Goal: Task Accomplishment & Management: Manage account settings

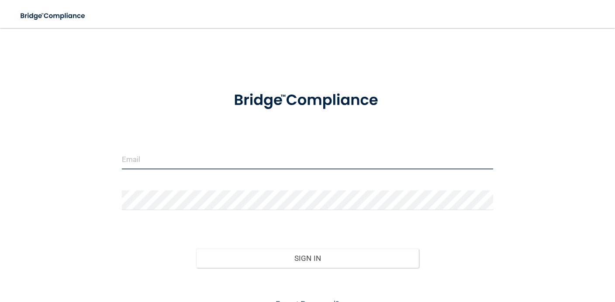
click at [247, 162] on input "email" at bounding box center [307, 159] width 371 height 20
type input "jenn@healthspanmd.com"
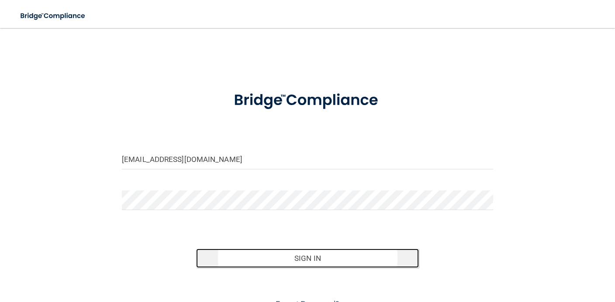
click at [315, 256] on button "Sign In" at bounding box center [307, 257] width 223 height 19
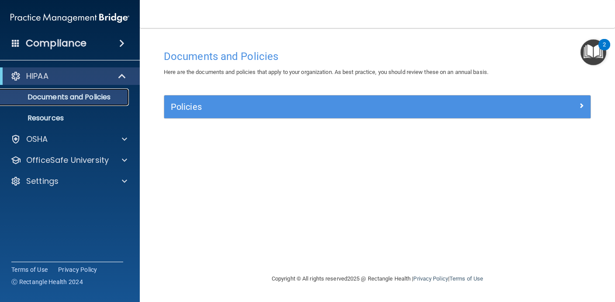
click at [89, 99] on p "Documents and Policies" at bounding box center [65, 97] width 119 height 9
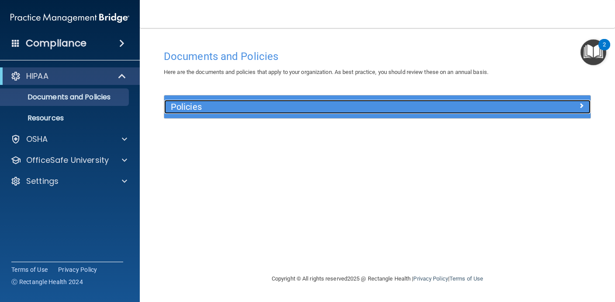
click at [197, 109] on h5 "Policies" at bounding box center [324, 107] width 307 height 10
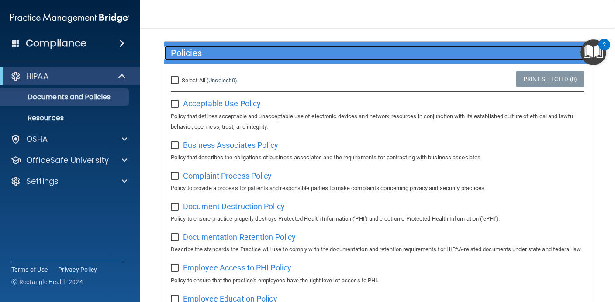
scroll to position [55, 0]
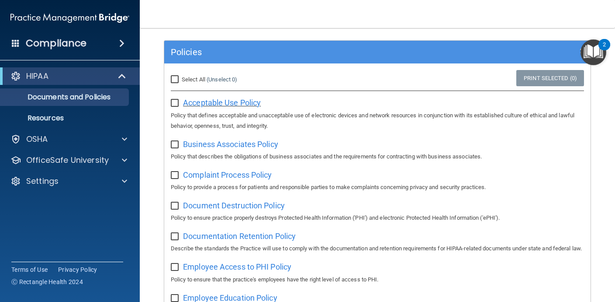
click at [232, 103] on span "Acceptable Use Policy" at bounding box center [222, 102] width 78 height 9
